Goal: Navigation & Orientation: Understand site structure

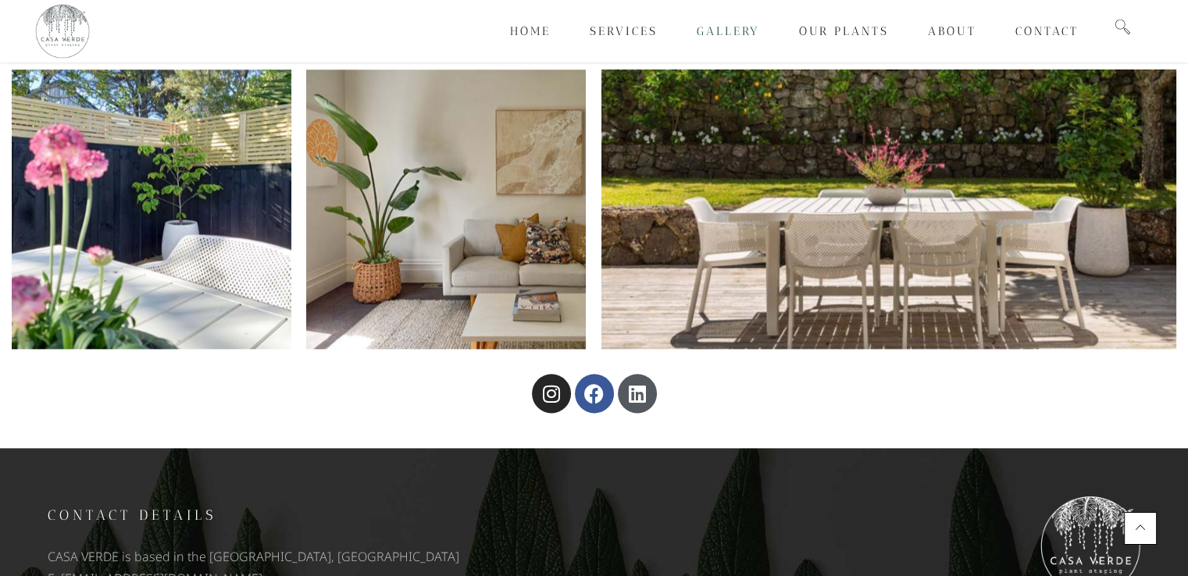
scroll to position [7847, 0]
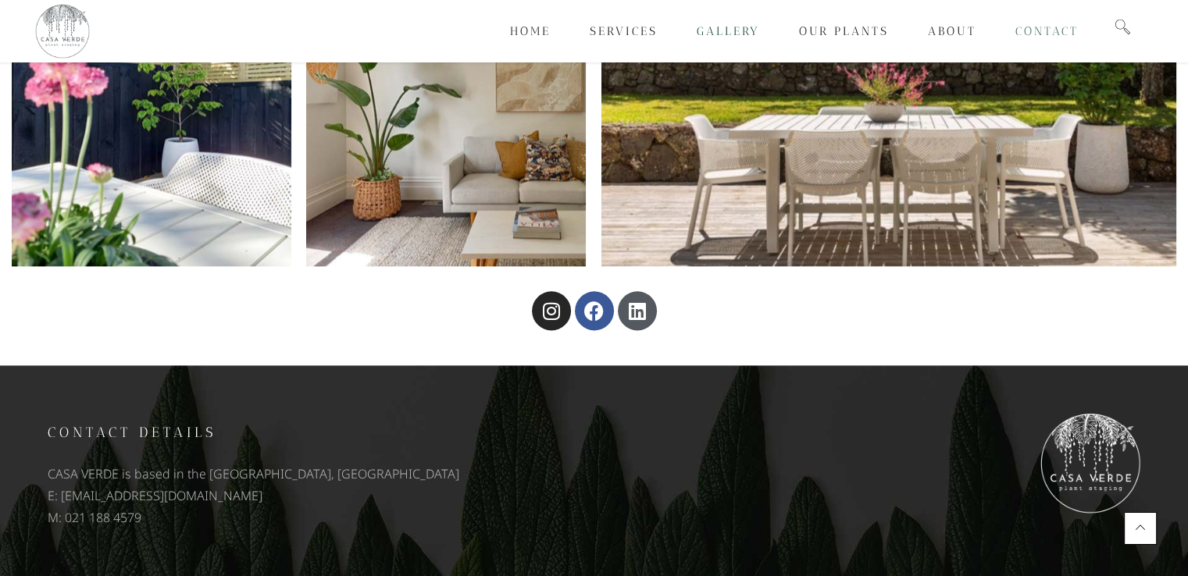
click at [1033, 26] on span "Contact" at bounding box center [1046, 31] width 63 height 14
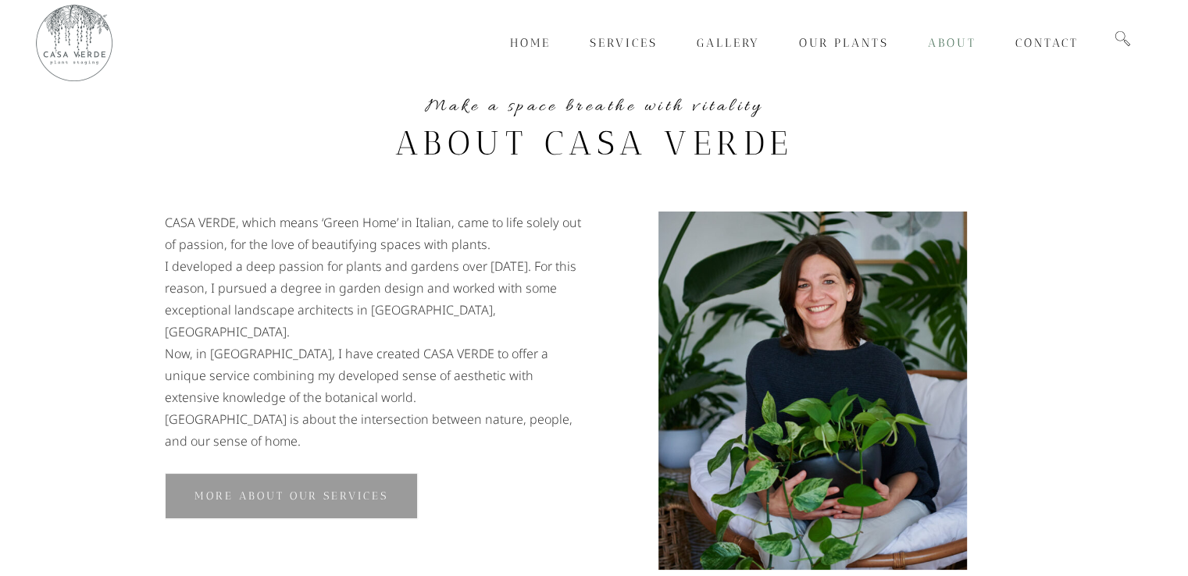
click at [944, 40] on span "About" at bounding box center [952, 43] width 48 height 14
click at [631, 45] on span "Services" at bounding box center [624, 43] width 68 height 14
